Goal: Navigation & Orientation: Find specific page/section

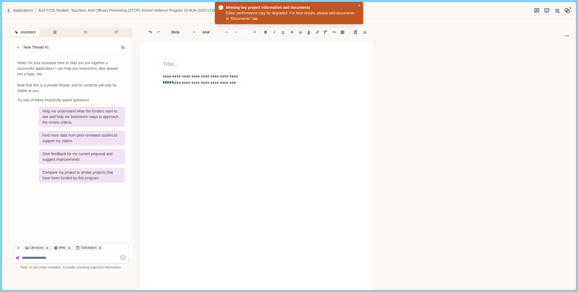
scroll to position [85, 0]
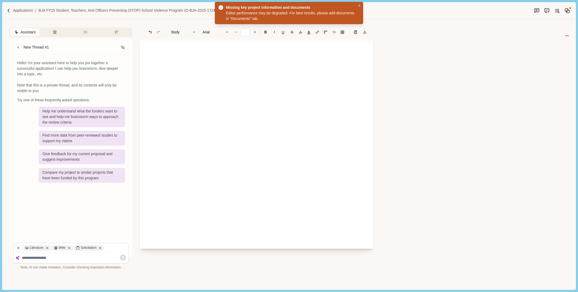
click at [206, 75] on div "**********" at bounding box center [256, 103] width 233 height 292
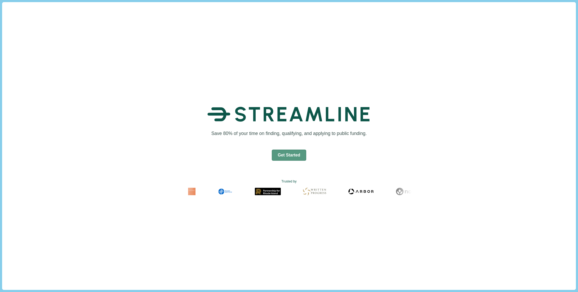
click at [286, 151] on button "Get Started" at bounding box center [289, 154] width 35 height 11
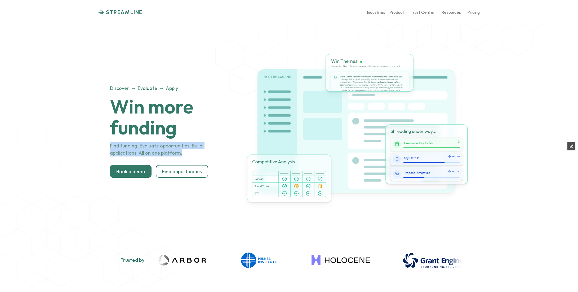
drag, startPoint x: 139, startPoint y: 153, endPoint x: 110, endPoint y: 148, distance: 29.3
click at [110, 148] on p "Find funding. Evaluate opportunities. Build applications. All on one platform." at bounding box center [170, 149] width 120 height 14
click at [428, 13] on p "Trust Center" at bounding box center [423, 12] width 24 height 5
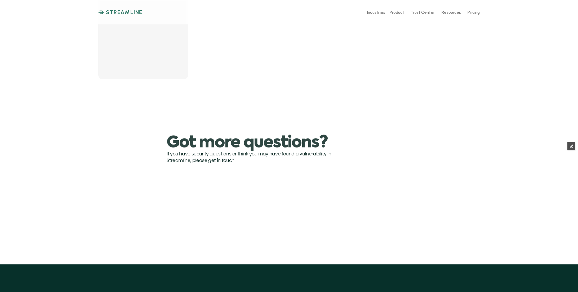
scroll to position [1307, 0]
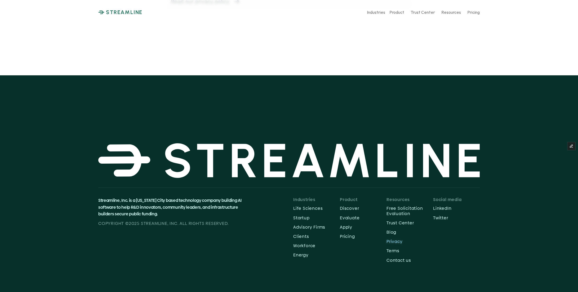
click at [397, 242] on p "Privacy" at bounding box center [410, 241] width 47 height 5
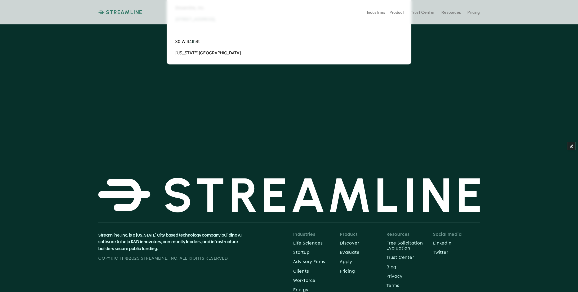
scroll to position [216, 0]
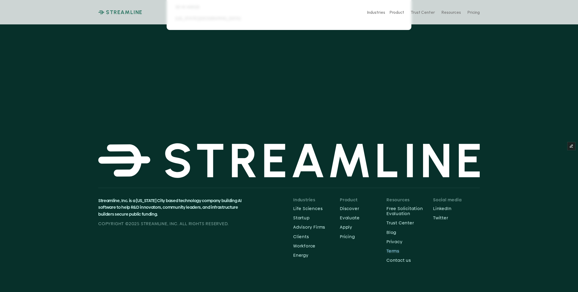
click at [392, 251] on p "Terms" at bounding box center [410, 250] width 47 height 5
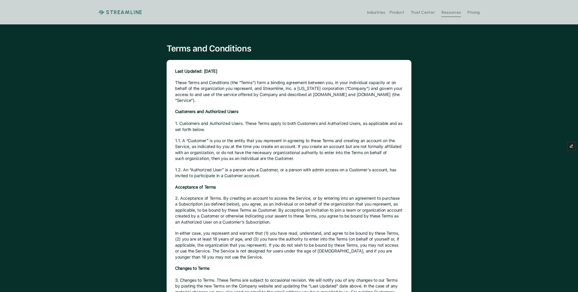
click at [445, 14] on p "Resources" at bounding box center [451, 12] width 20 height 5
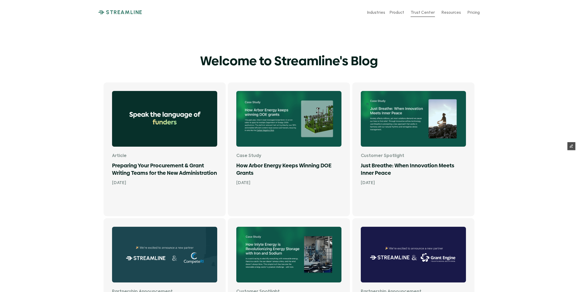
click at [418, 14] on p "Trust Center" at bounding box center [423, 12] width 24 height 5
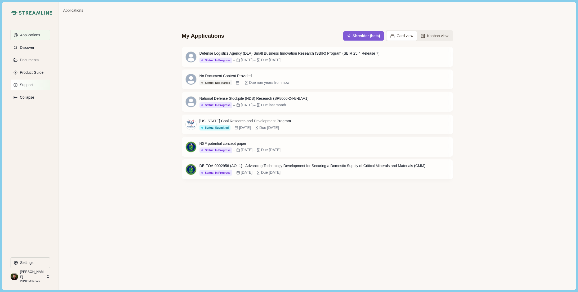
click at [24, 85] on p "Support" at bounding box center [25, 85] width 15 height 5
click at [28, 84] on p "Support" at bounding box center [25, 85] width 15 height 5
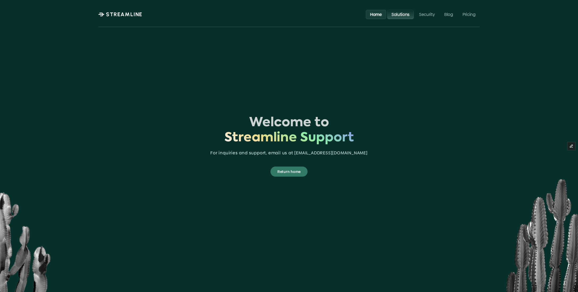
click at [402, 15] on p "Solutions" at bounding box center [401, 14] width 18 height 5
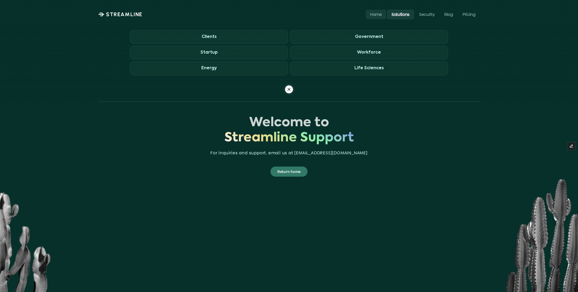
click at [402, 15] on p "Solutions" at bounding box center [401, 14] width 18 height 5
